Goal: Transaction & Acquisition: Purchase product/service

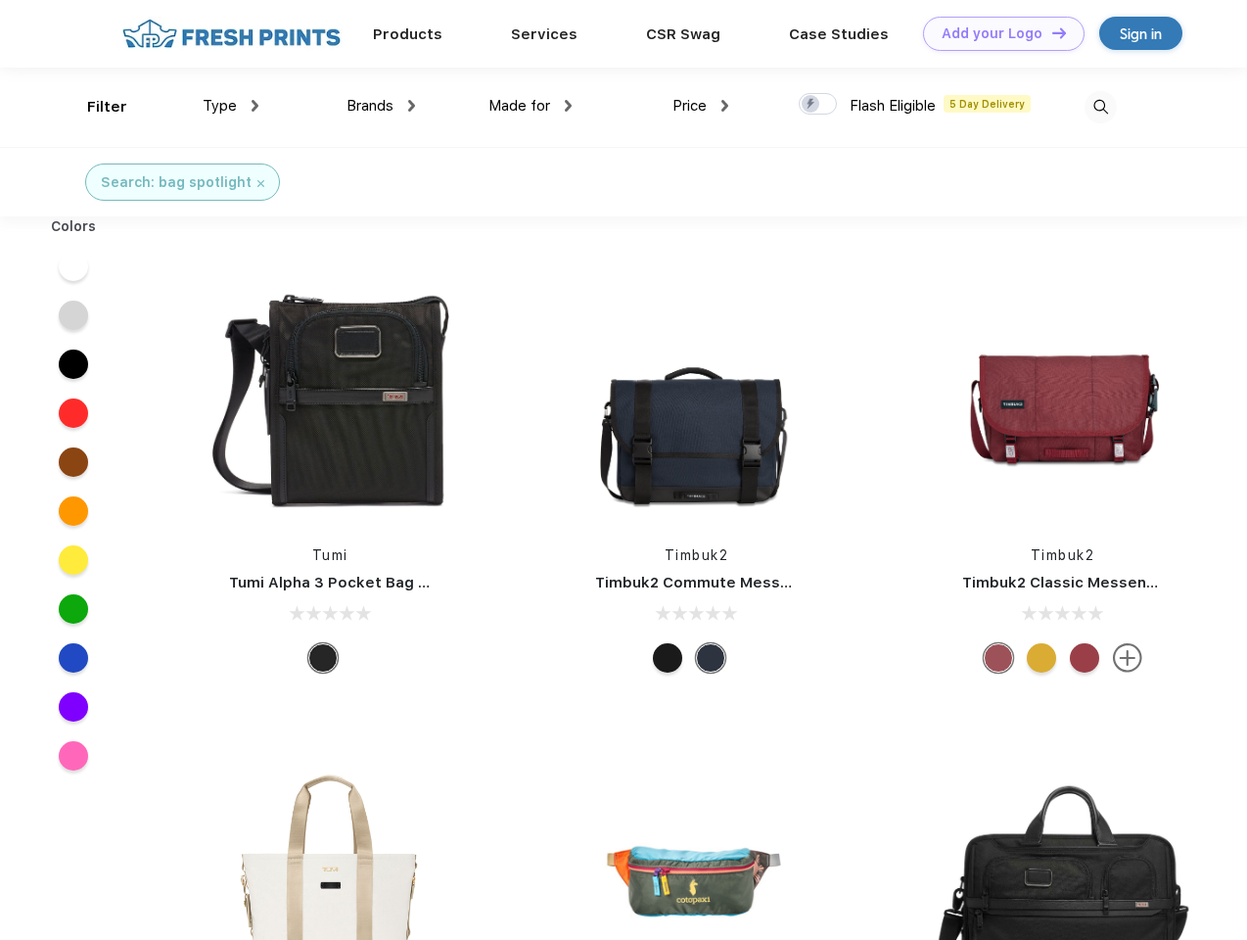
click at [997, 33] on link "Add your Logo Design Tool" at bounding box center [1004, 34] width 162 height 34
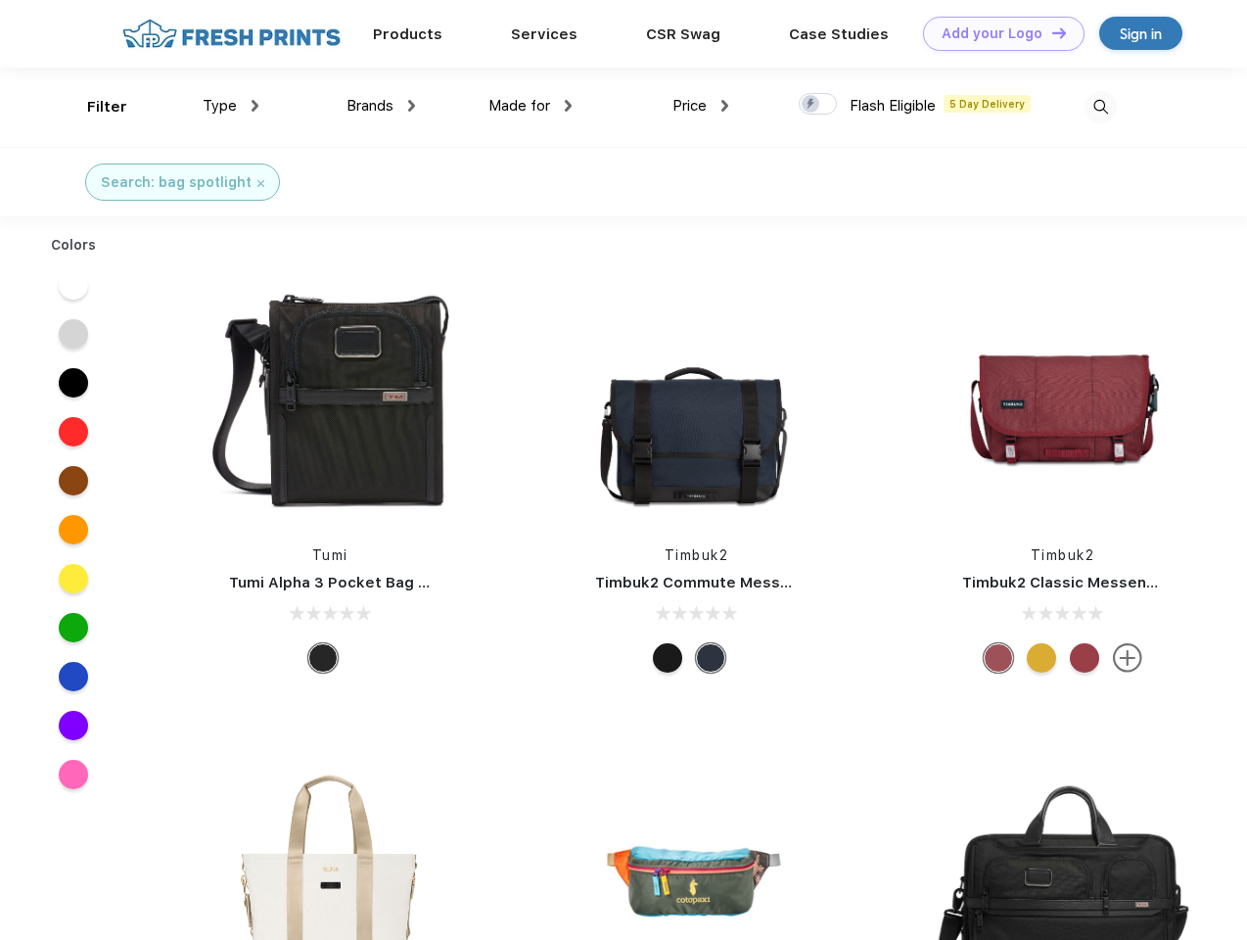
click at [0, 0] on div "Design Tool" at bounding box center [0, 0] width 0 height 0
click at [1050, 32] on link "Add your Logo Design Tool" at bounding box center [1004, 34] width 162 height 34
click at [94, 107] on div "Filter" at bounding box center [107, 107] width 40 height 23
click at [231, 106] on span "Type" at bounding box center [220, 106] width 34 height 18
click at [381, 106] on span "Brands" at bounding box center [370, 106] width 47 height 18
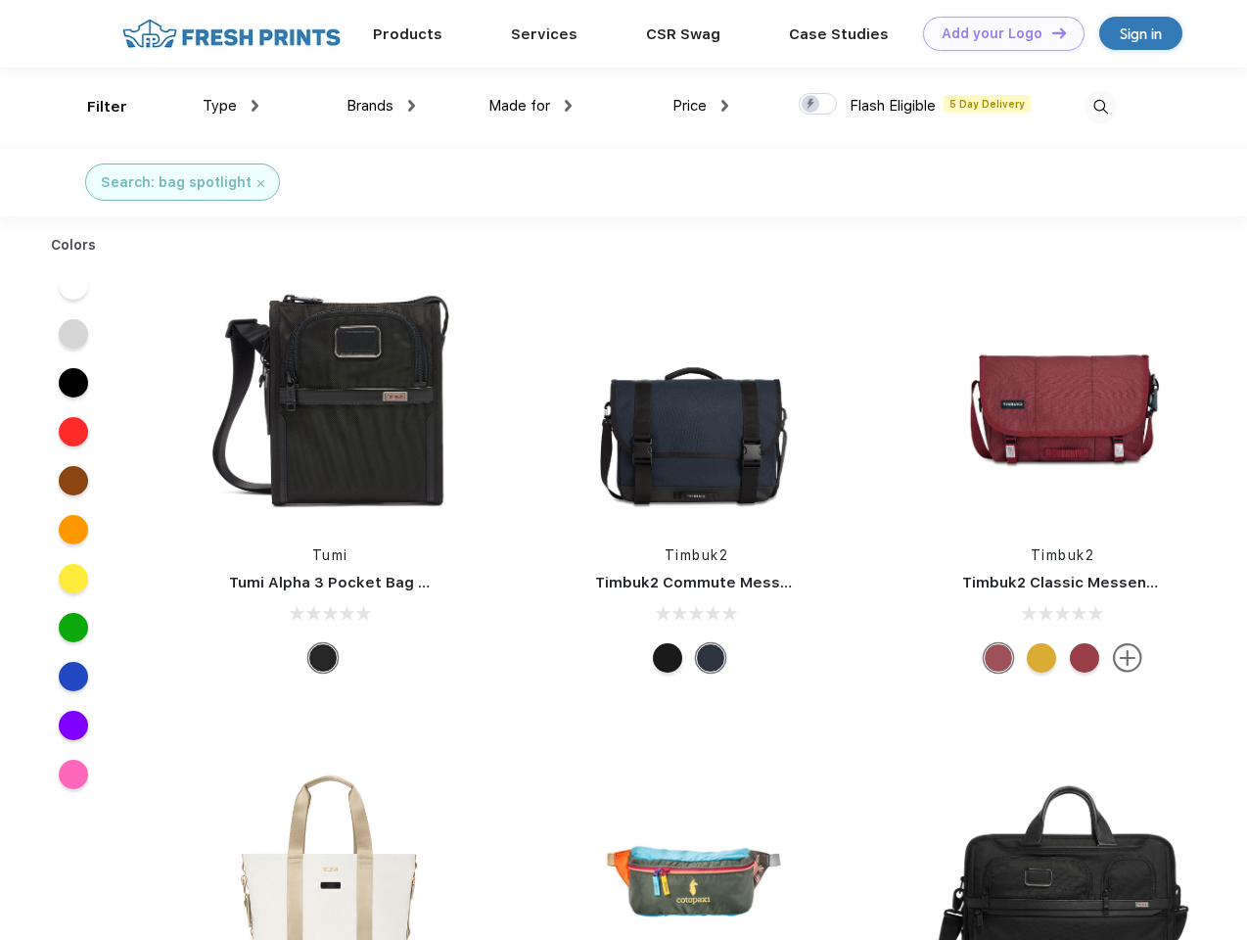
click at [531, 106] on span "Made for" at bounding box center [520, 106] width 62 height 18
click at [701, 106] on span "Price" at bounding box center [690, 106] width 34 height 18
click at [818, 105] on div at bounding box center [818, 104] width 38 height 22
click at [812, 105] on input "checkbox" at bounding box center [805, 98] width 13 height 13
click at [1100, 107] on img at bounding box center [1101, 107] width 32 height 32
